Goal: Register for event/course

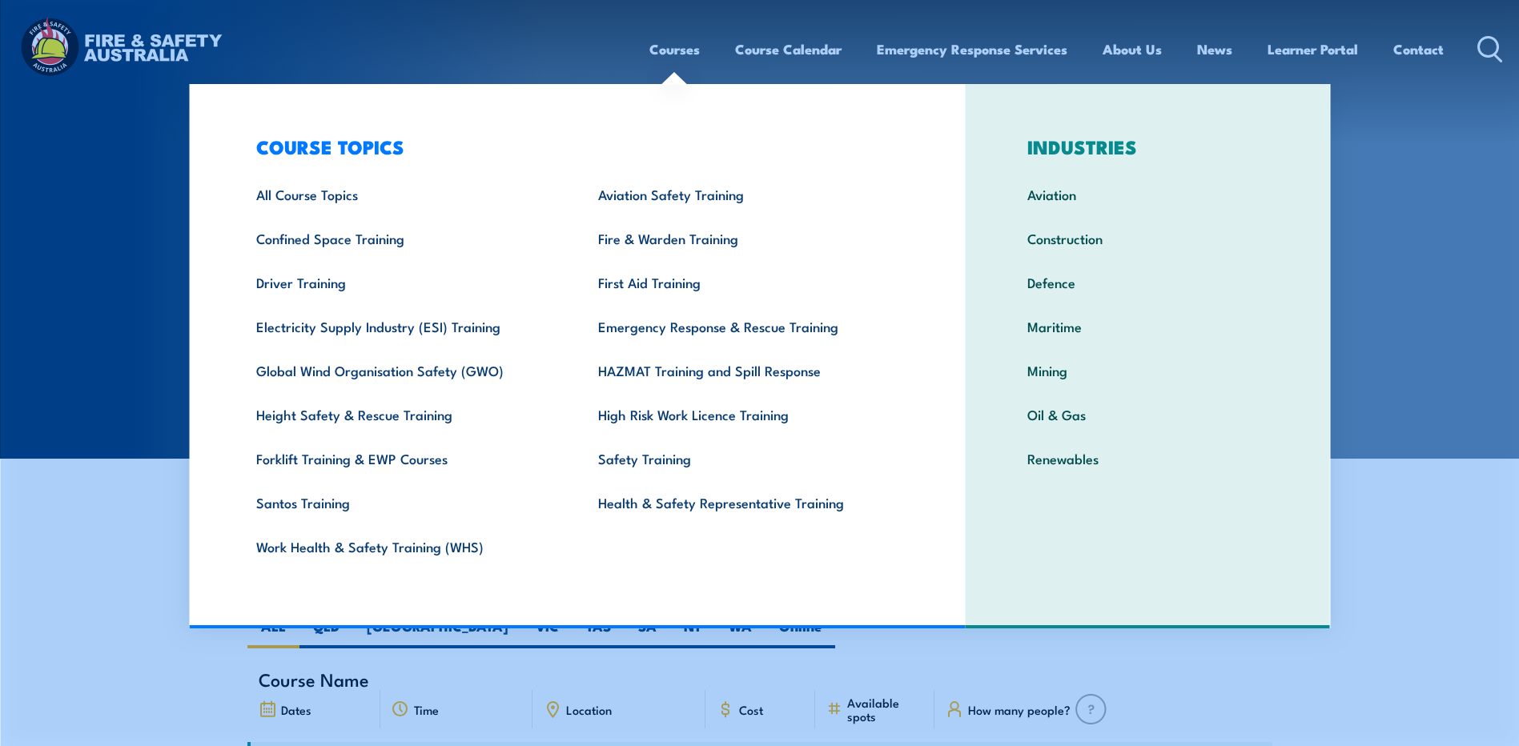
click at [689, 47] on link "Courses" at bounding box center [674, 49] width 50 height 42
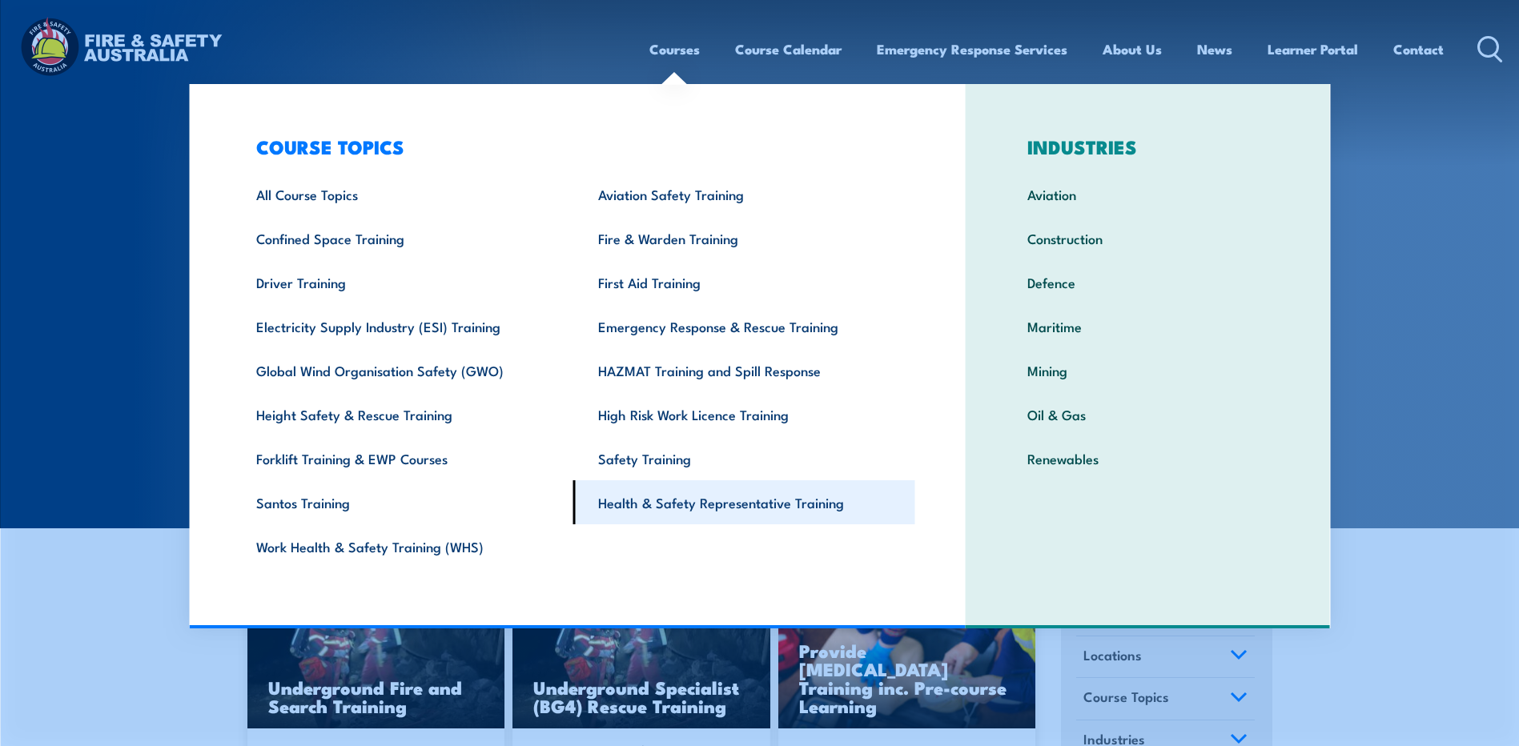
click at [717, 499] on link "Health & Safety Representative Training" at bounding box center [744, 502] width 342 height 44
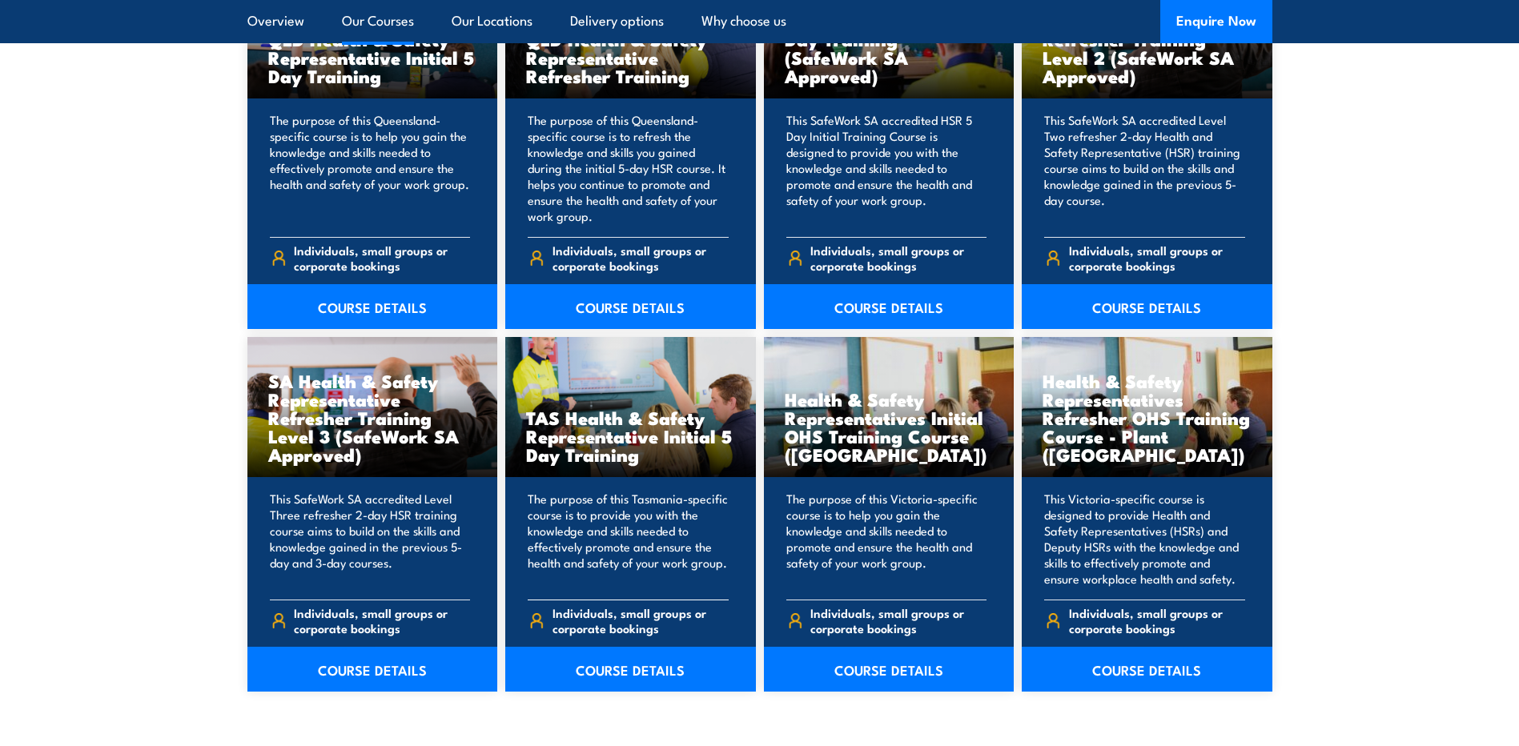
scroll to position [2162, 0]
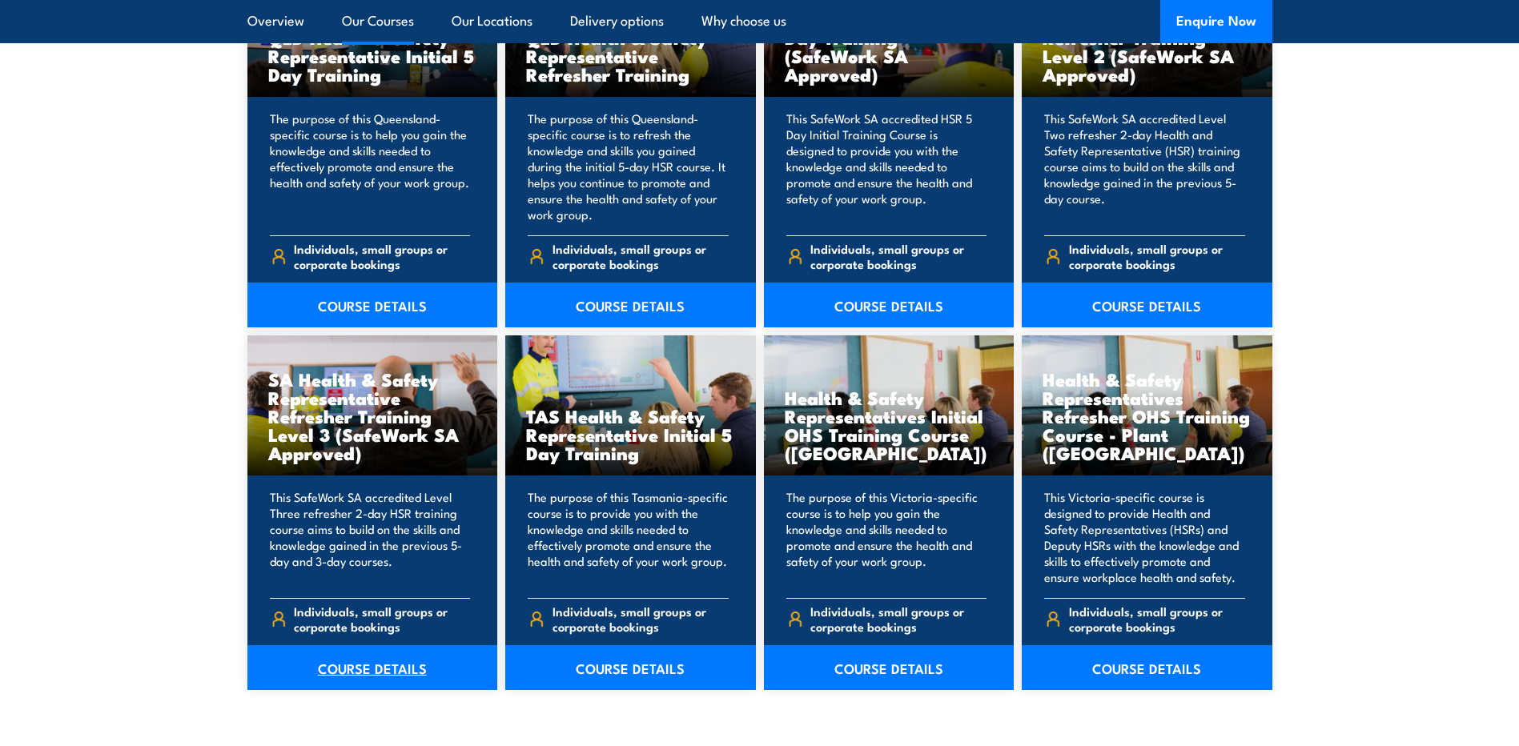
click at [354, 666] on link "COURSE DETAILS" at bounding box center [372, 667] width 251 height 45
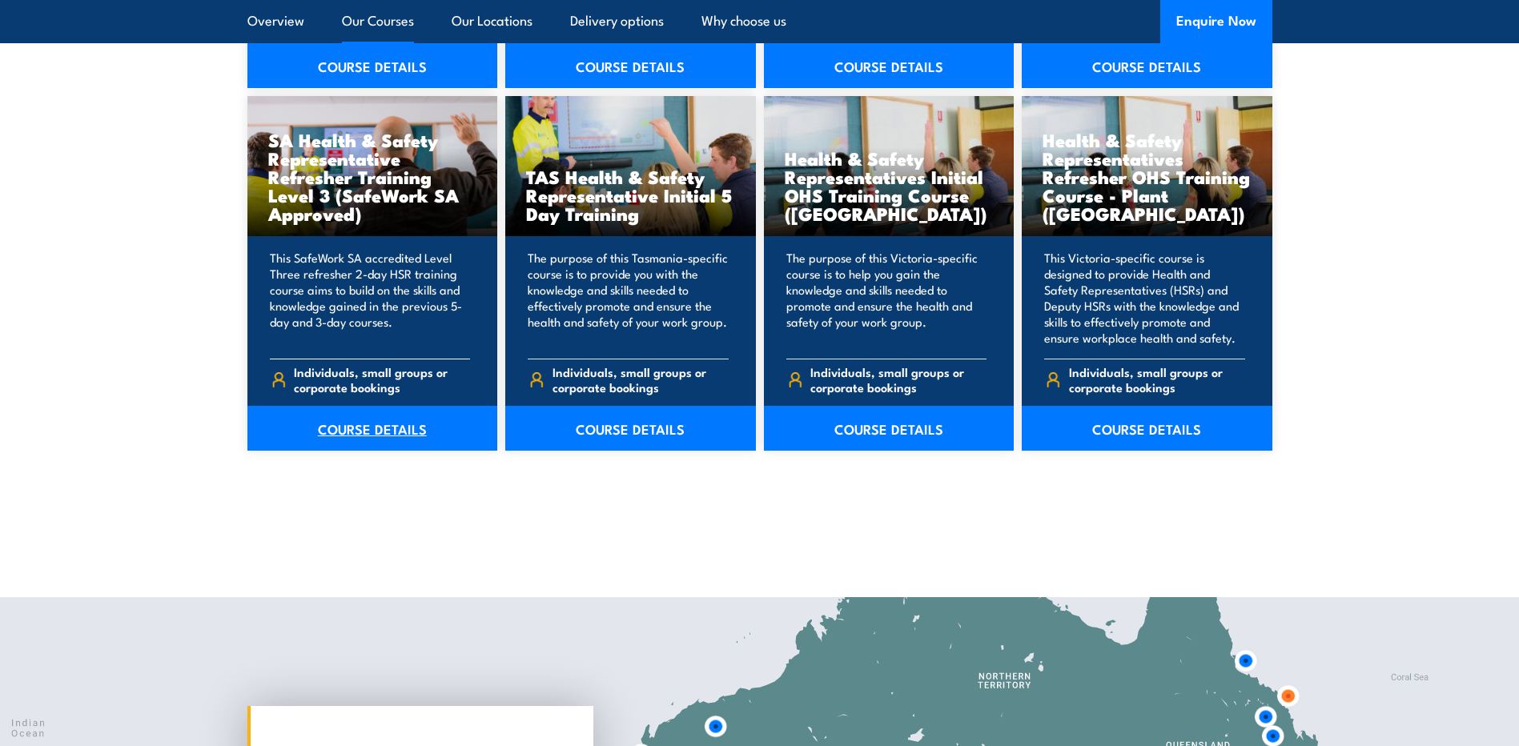
scroll to position [2402, 0]
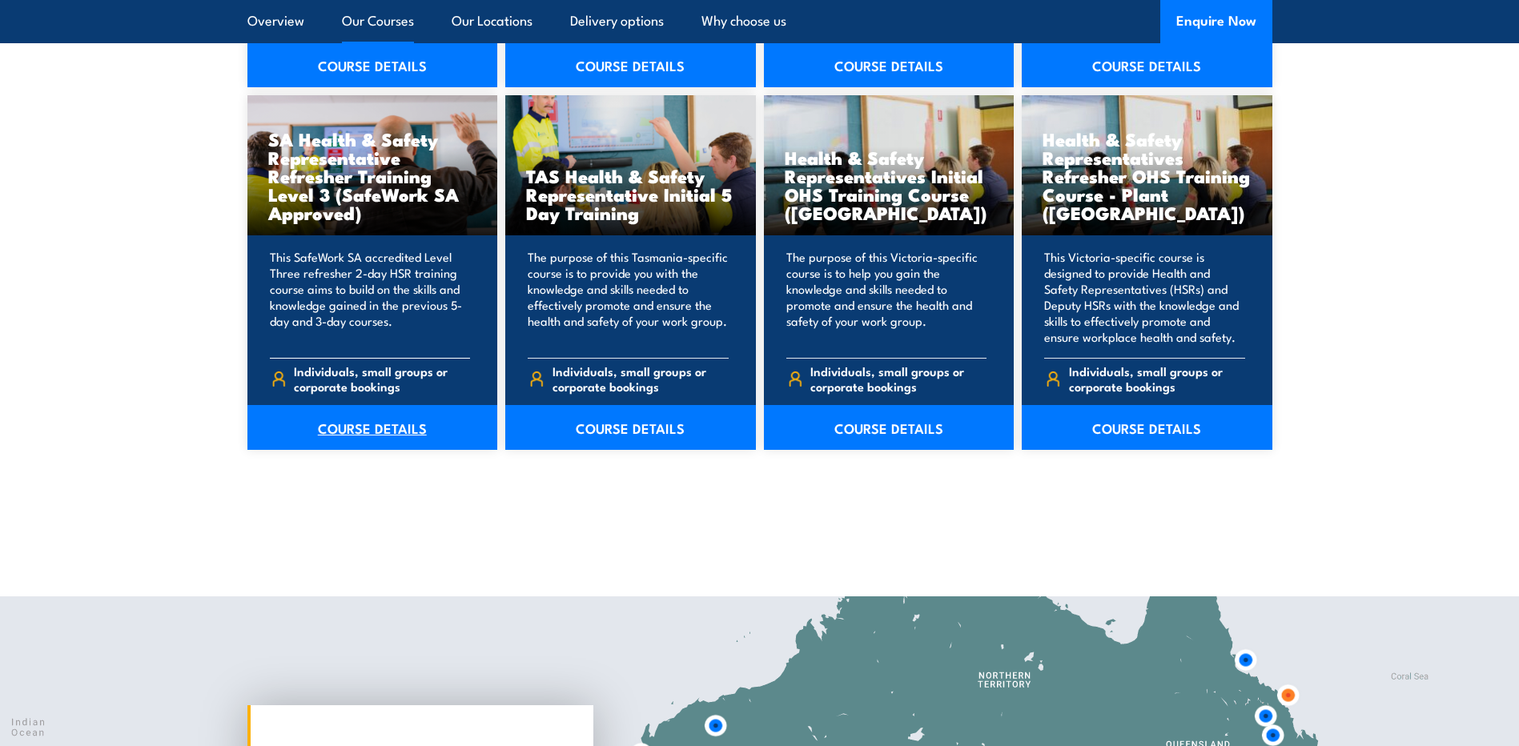
click at [367, 426] on link "COURSE DETAILS" at bounding box center [372, 427] width 251 height 45
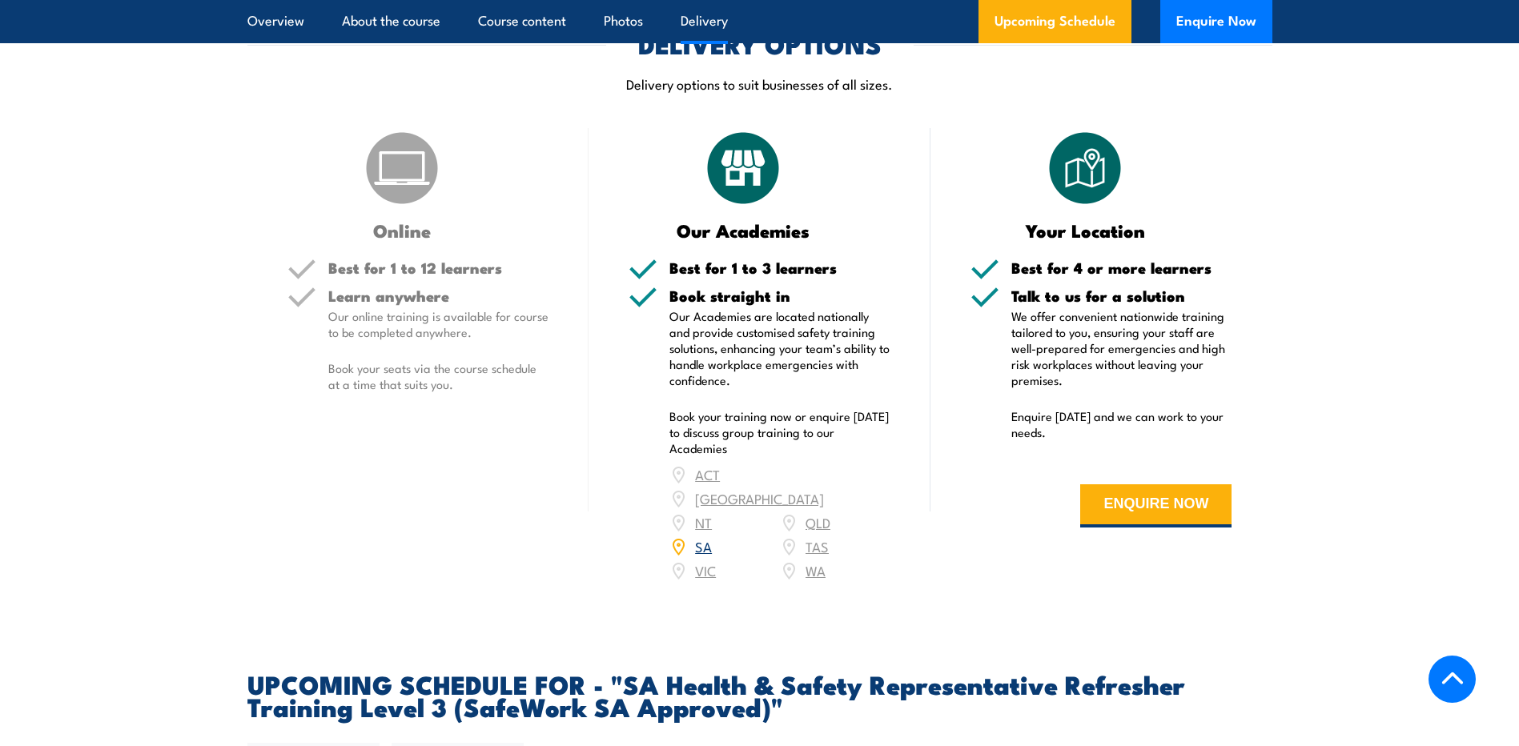
scroll to position [2081, 0]
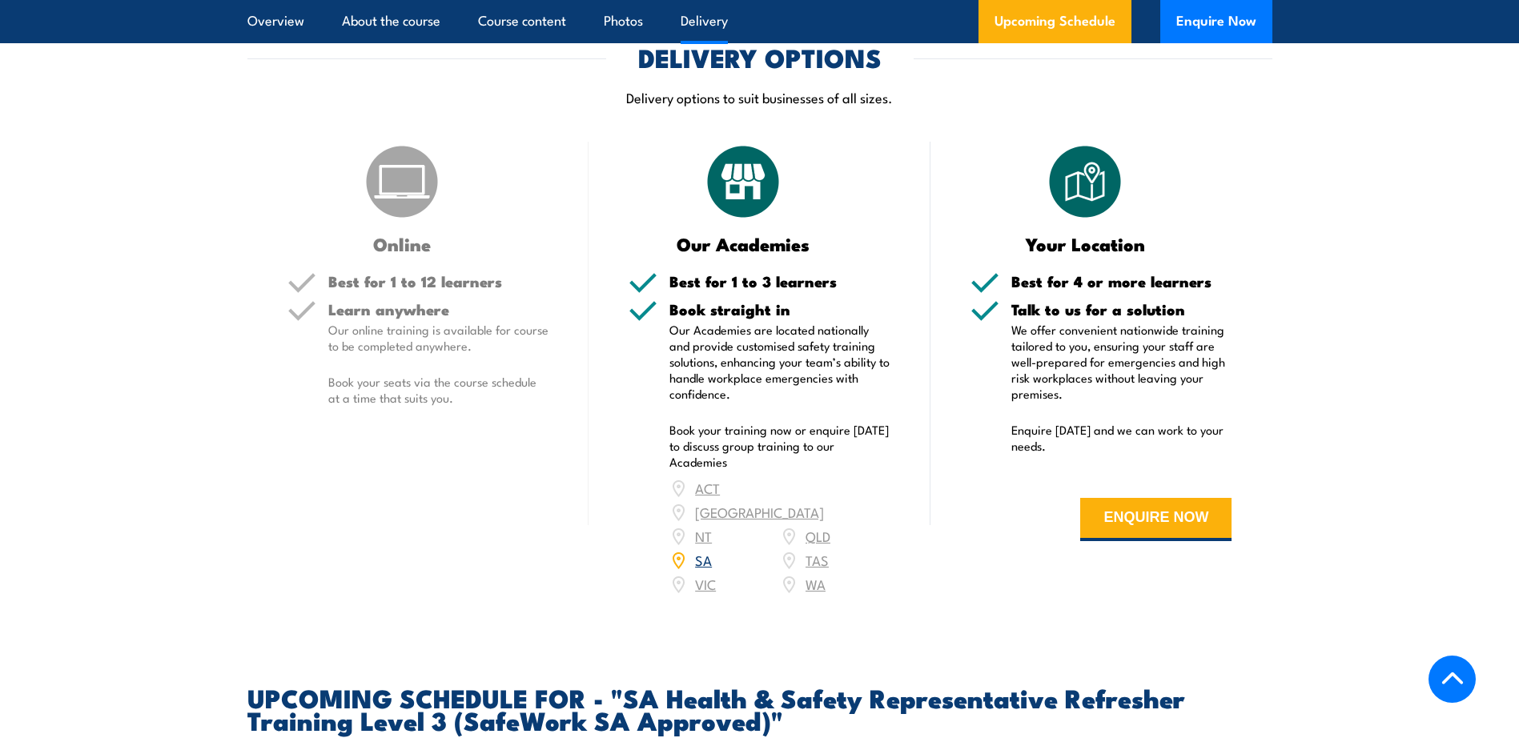
click at [387, 253] on h3 "Online" at bounding box center [402, 244] width 230 height 18
click at [407, 213] on img at bounding box center [402, 182] width 80 height 80
click at [1366, 454] on section "DELIVERY OPTIONS Delivery options to suit businesses of all sizes. Online Best …" at bounding box center [759, 331] width 1519 height 571
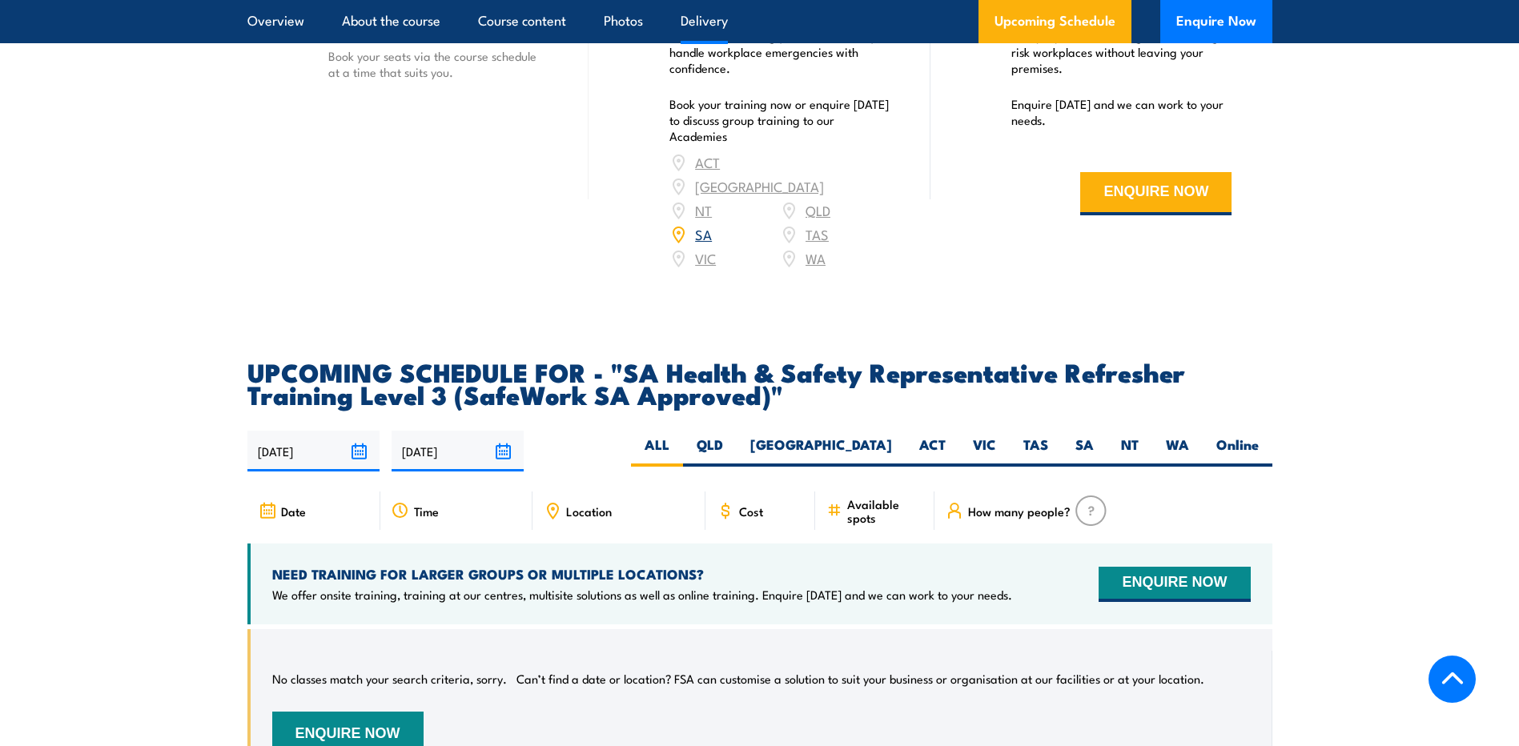
scroll to position [2562, 0]
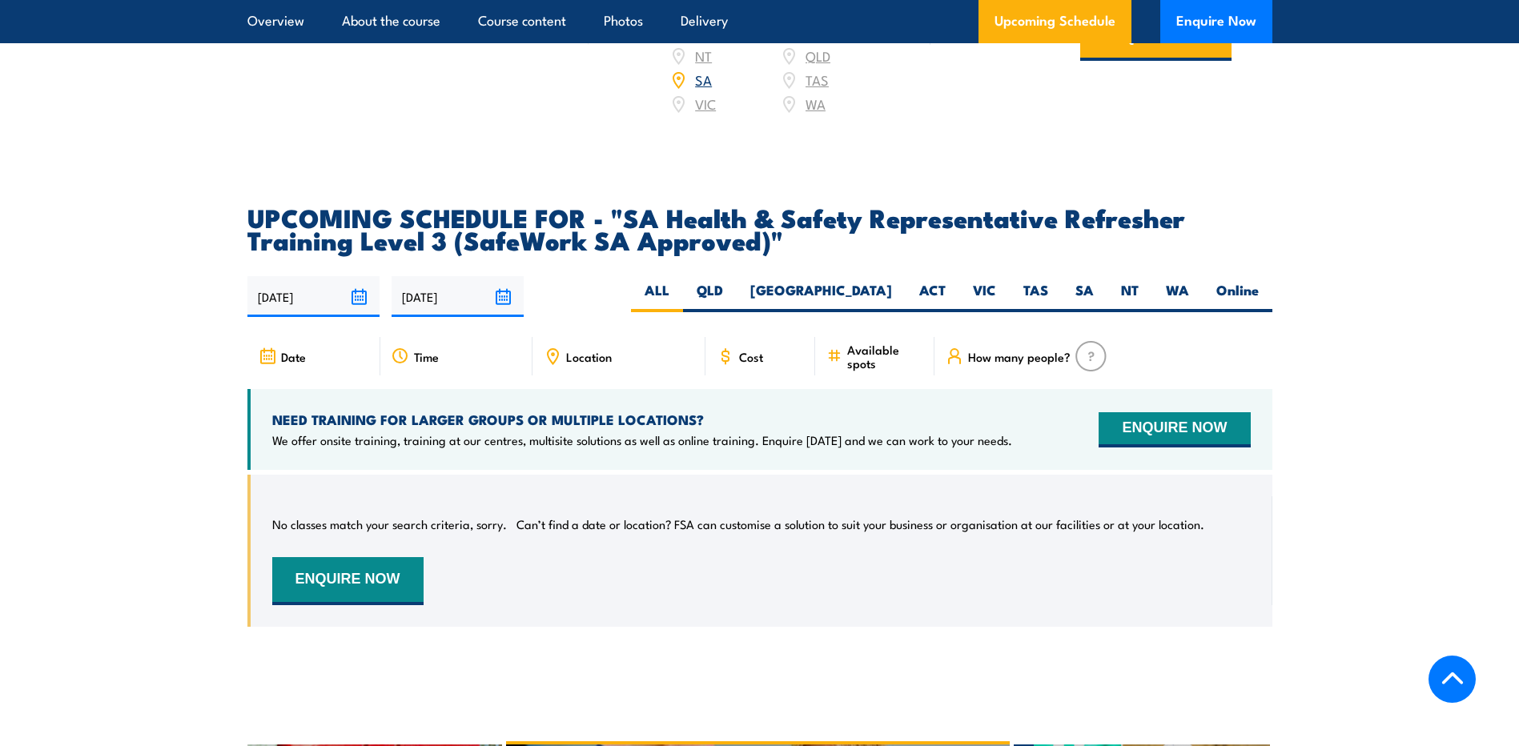
click at [185, 324] on section "UPCOMING SCHEDULE FOR - "SA Health & Safety Representative Refresher Training L…" at bounding box center [759, 428] width 1519 height 445
